Goal: Information Seeking & Learning: Find specific fact

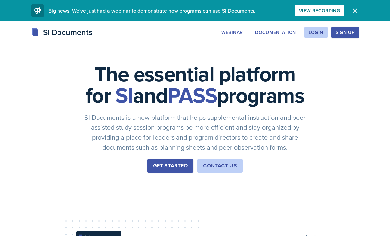
click at [312, 33] on div "Login" at bounding box center [316, 32] width 15 height 5
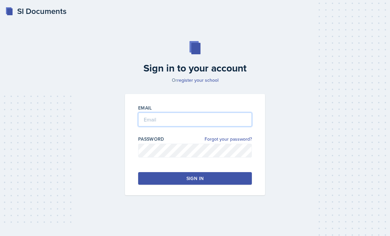
click at [192, 126] on input "email" at bounding box center [195, 119] width 114 height 14
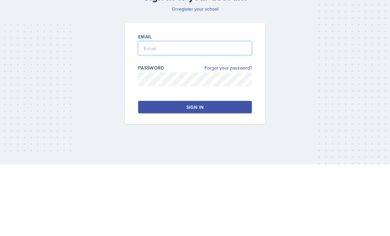
type input "[EMAIL_ADDRESS][DOMAIN_NAME]"
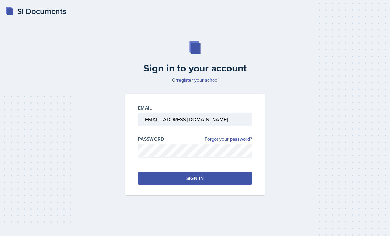
click at [202, 175] on div "Sign in" at bounding box center [194, 178] width 17 height 7
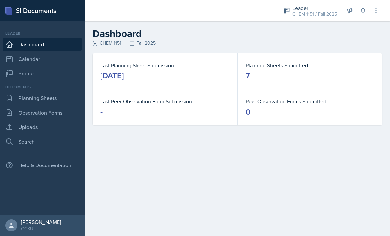
click at [44, 143] on link "Search" at bounding box center [42, 141] width 79 height 13
select select "all"
select select "1"
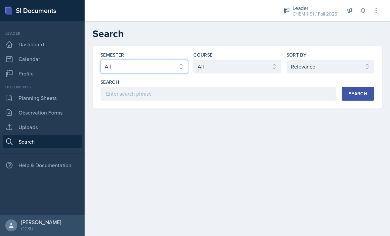
click at [164, 66] on select "Select semester All Fall 2025 Spring 2025 Fall 2024 Spring 2024 Fall 2023 Sprin…" at bounding box center [144, 66] width 88 height 14
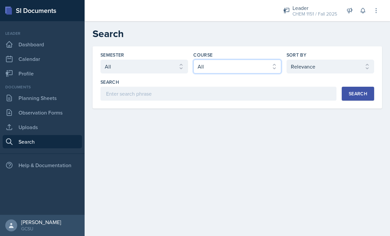
click at [272, 71] on select "Select course All ACCT 3101 ACCT 3102 ASTR 1000 BIOL 1100 BIOL 1107 BIOL 1108 B…" at bounding box center [237, 66] width 88 height 14
select select "7bd47903-3574-489d-8c9e-6ab34119391f"
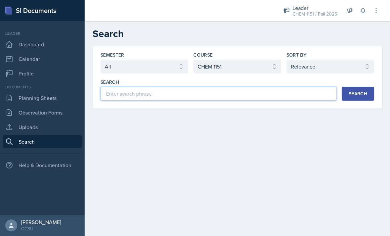
click at [264, 91] on input at bounding box center [218, 94] width 236 height 14
type input "B"
type input "Nuclear"
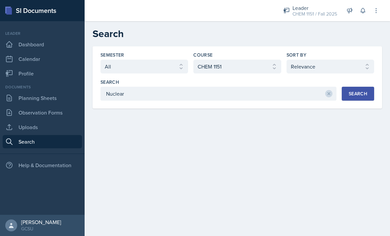
click at [354, 91] on div "Search" at bounding box center [357, 93] width 18 height 5
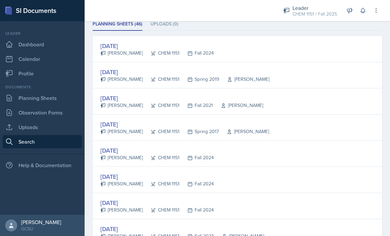
scroll to position [65, 0]
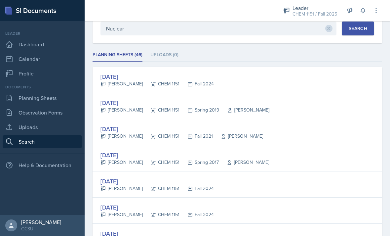
click at [212, 67] on div "[DATE] [PERSON_NAME] CHEM 1151 Fall 2024" at bounding box center [236, 80] width 289 height 26
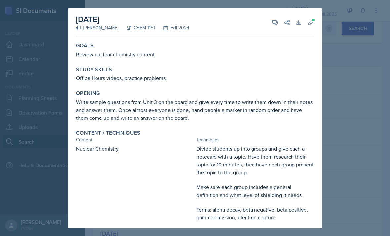
scroll to position [0, 0]
click at [311, 25] on icon at bounding box center [310, 22] width 7 height 7
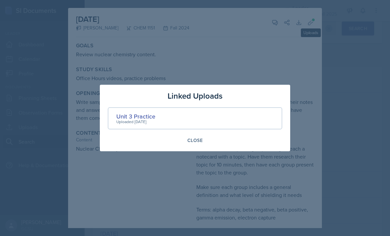
click at [155, 118] on div "Unit 3 Practice" at bounding box center [135, 116] width 39 height 9
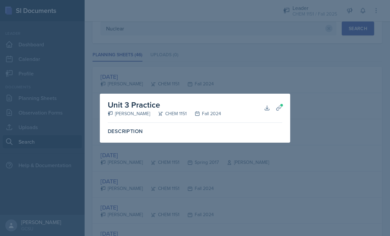
click at [278, 107] on icon at bounding box center [278, 107] width 5 height 5
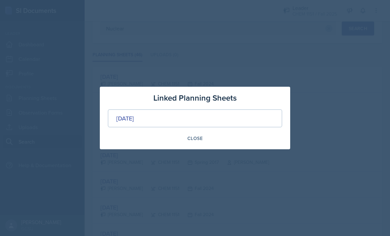
click at [134, 114] on div "[DATE]" at bounding box center [125, 118] width 18 height 9
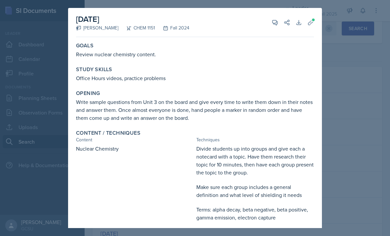
click at [315, 16] on div "[DATE] Zephyr [PERSON_NAME] CHEM 1151 Fall 2024 View Comments Comments Send Sha…" at bounding box center [195, 209] width 254 height 402
click at [311, 24] on icon at bounding box center [310, 22] width 7 height 7
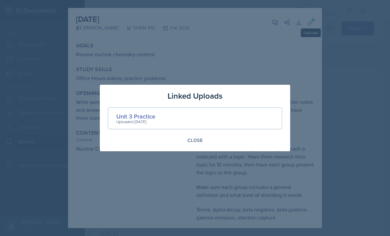
click at [141, 118] on div "Unit 3 Practice" at bounding box center [135, 116] width 39 height 9
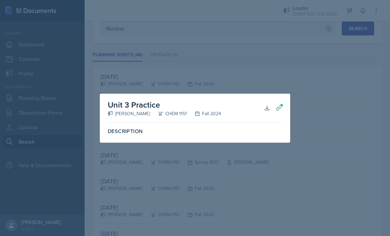
click at [266, 106] on icon at bounding box center [267, 107] width 7 height 7
